Goal: Information Seeking & Learning: Learn about a topic

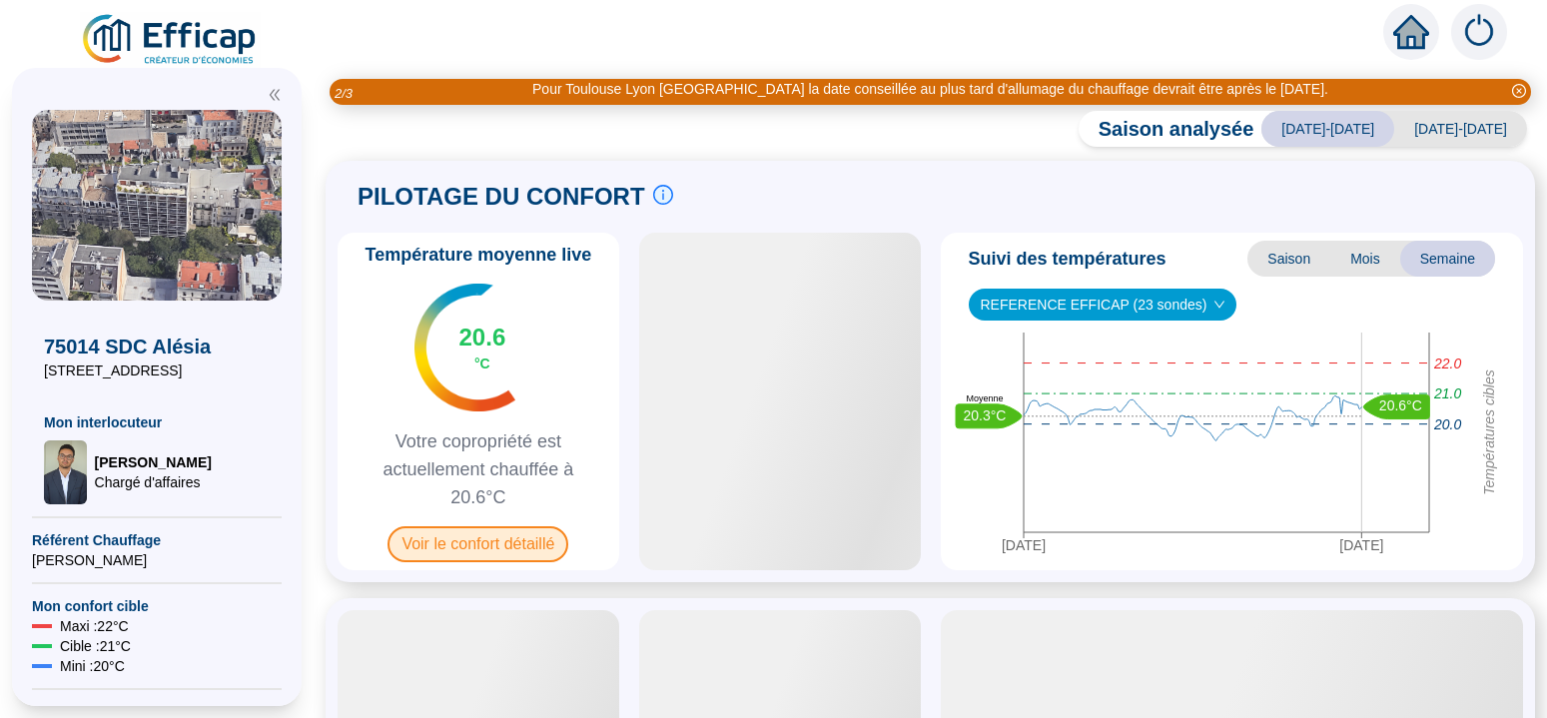
click at [509, 538] on span "Voir le confort détaillé" at bounding box center [478, 544] width 181 height 36
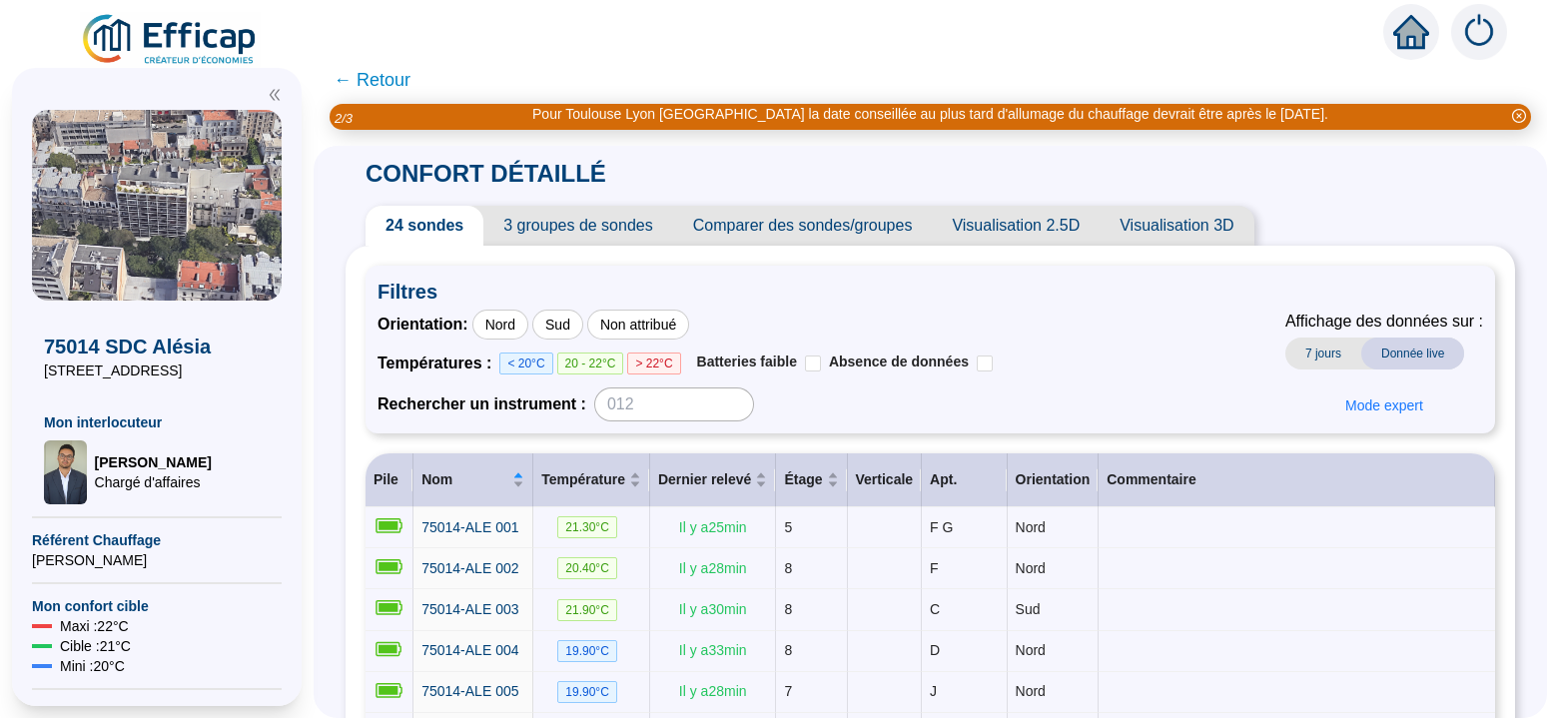
click at [383, 82] on span "← Retour" at bounding box center [372, 80] width 77 height 28
click at [405, 104] on div "Pour Toulouse Lyon [GEOGRAPHIC_DATA] la date conseillée au plus tard d'allumage…" at bounding box center [931, 117] width 1202 height 26
click at [406, 104] on div "Pour Toulouse Lyon [GEOGRAPHIC_DATA] la date conseillée au plus tard d'allumage…" at bounding box center [931, 117] width 1202 height 26
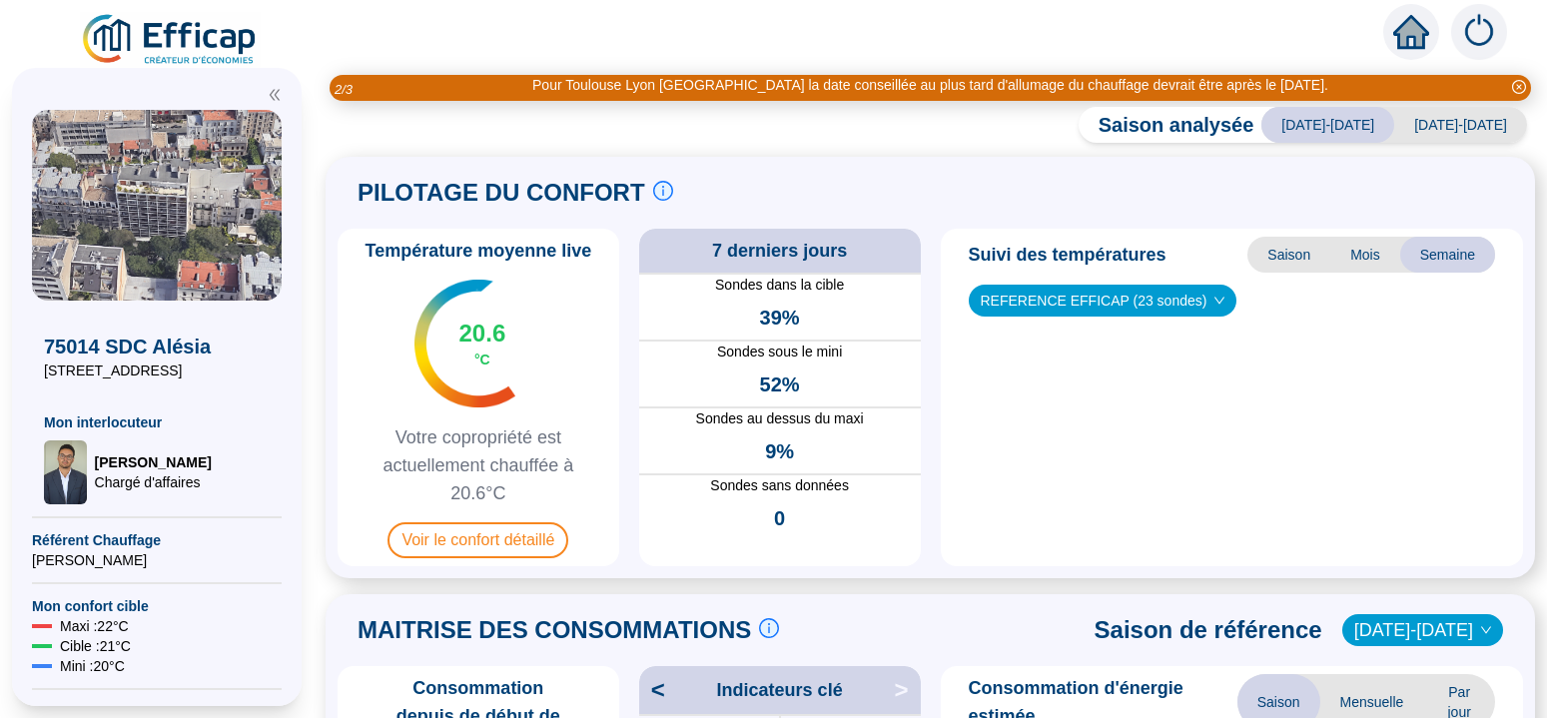
click at [414, 79] on div "Pour Toulouse Lyon [GEOGRAPHIC_DATA] la date conseillée au plus tard d'allumage…" at bounding box center [931, 88] width 1202 height 26
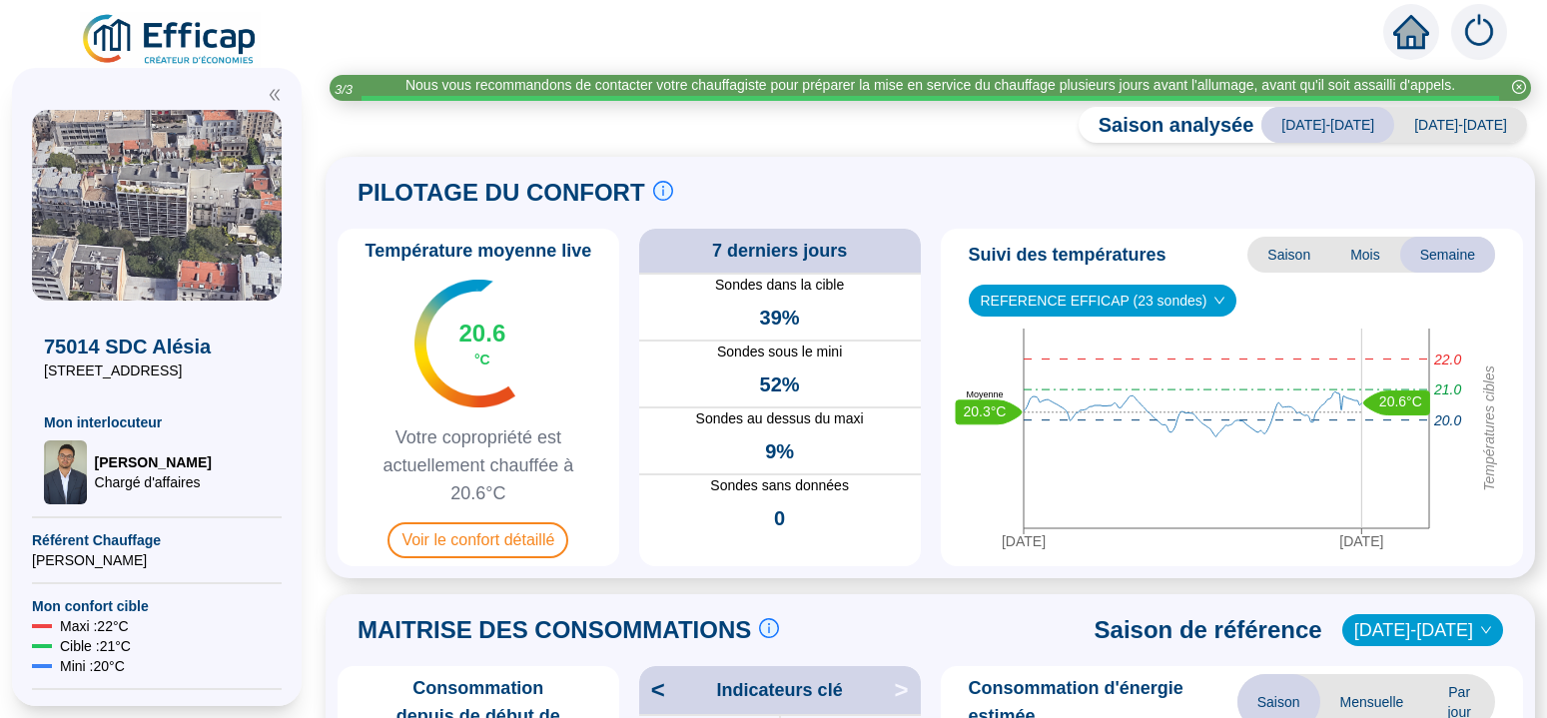
scroll to position [378, 0]
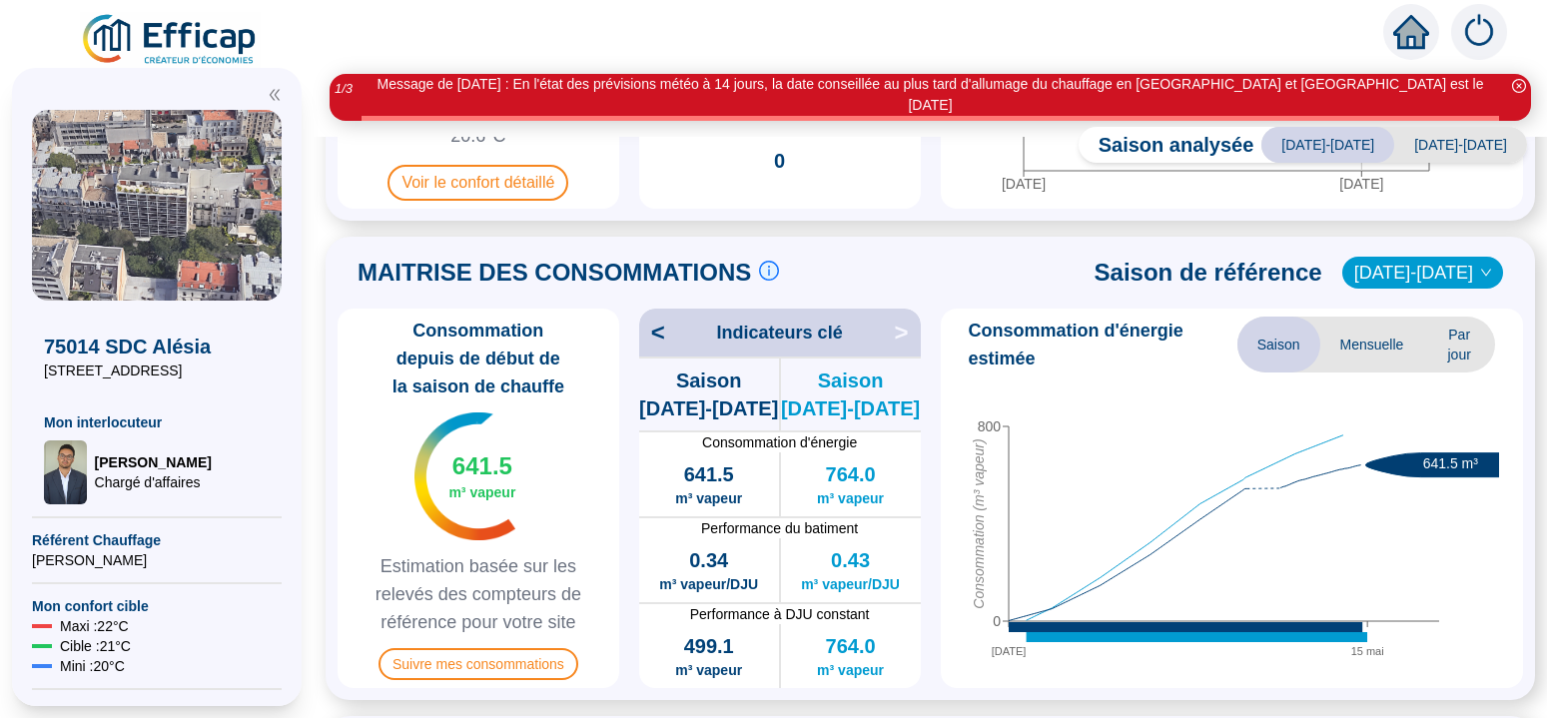
click at [1259, 327] on span "Saison" at bounding box center [1279, 345] width 83 height 56
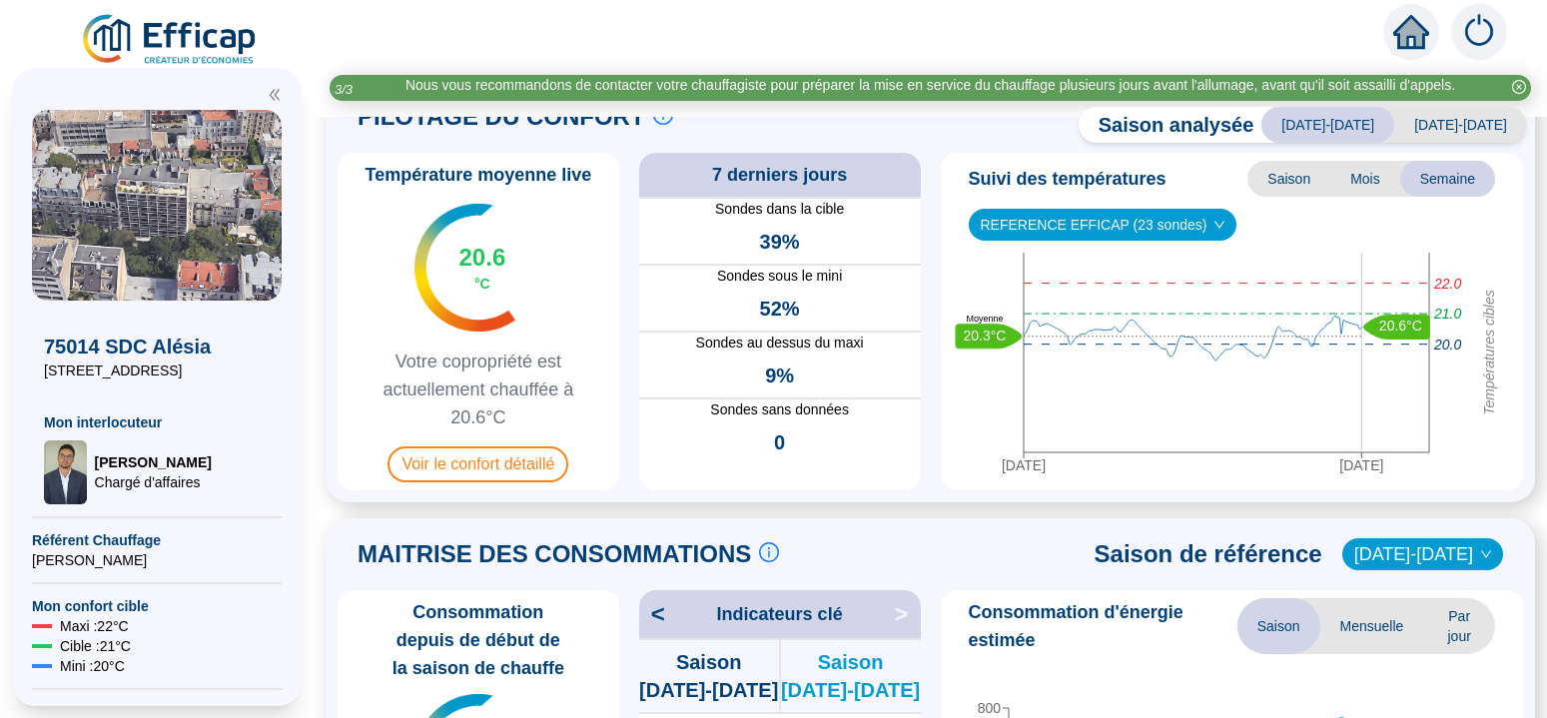
scroll to position [0, 0]
